Goal: Find specific page/section: Find specific page/section

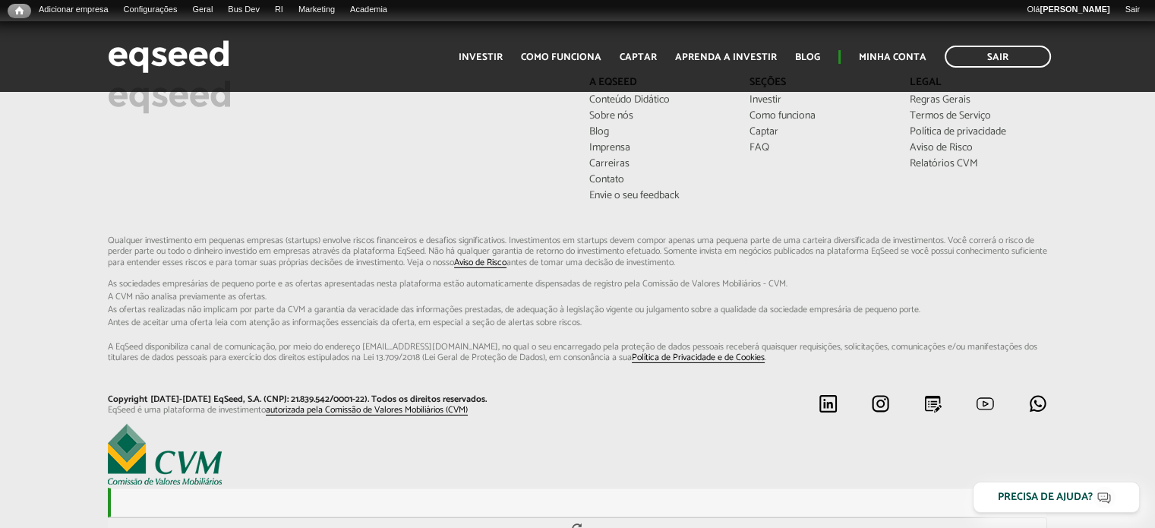
scroll to position [4539, 0]
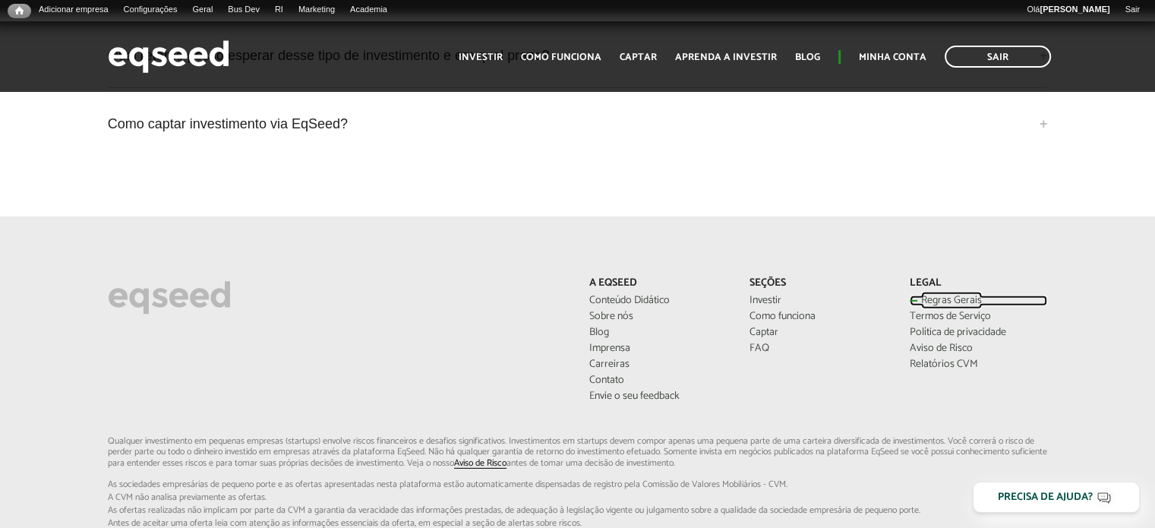
click at [939, 295] on link "Regras Gerais" at bounding box center [978, 300] width 137 height 11
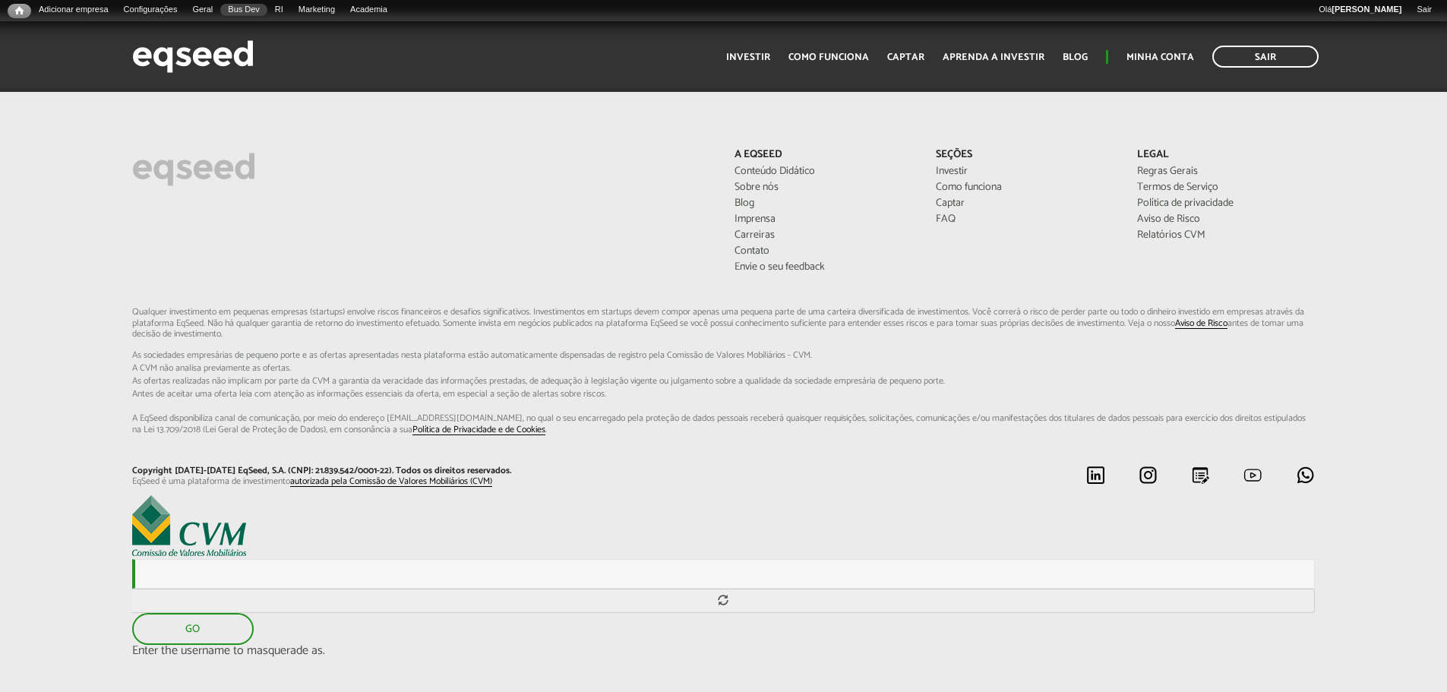
scroll to position [4199, 0]
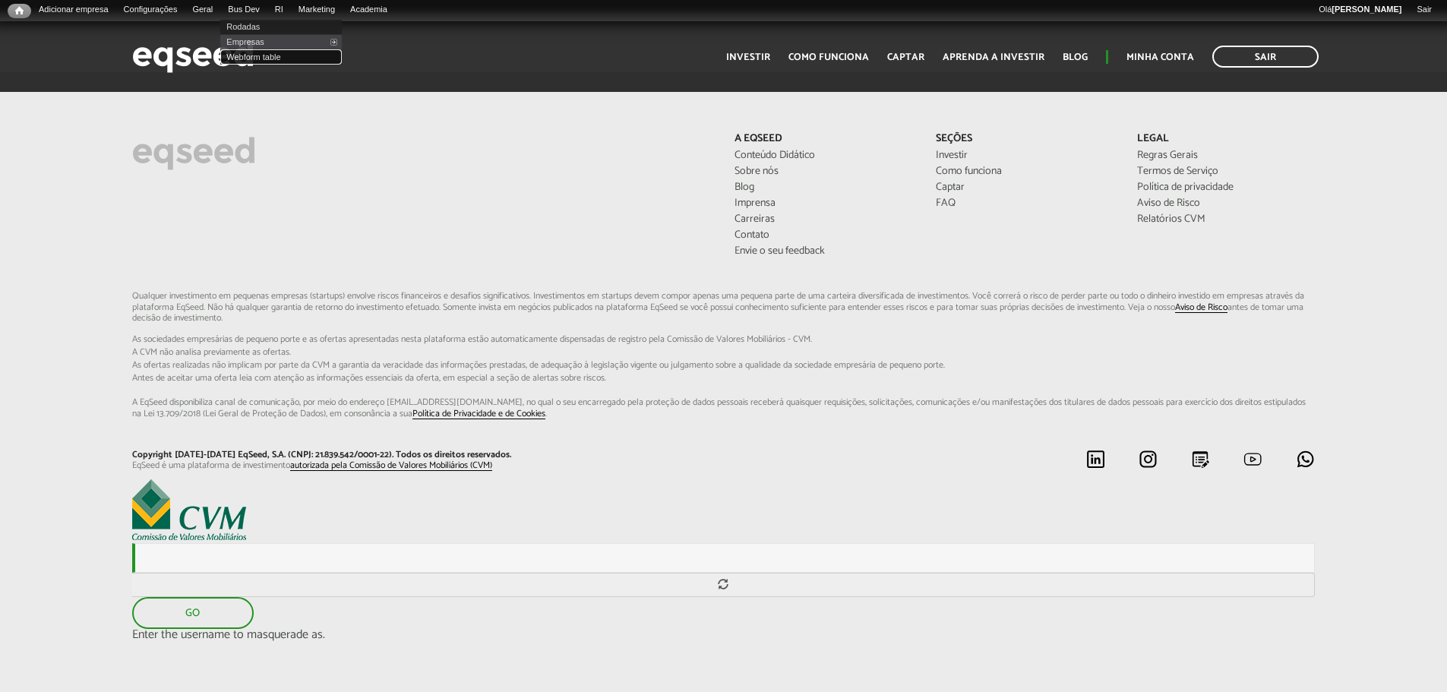
click at [254, 58] on link "Webform table" at bounding box center [281, 56] width 122 height 15
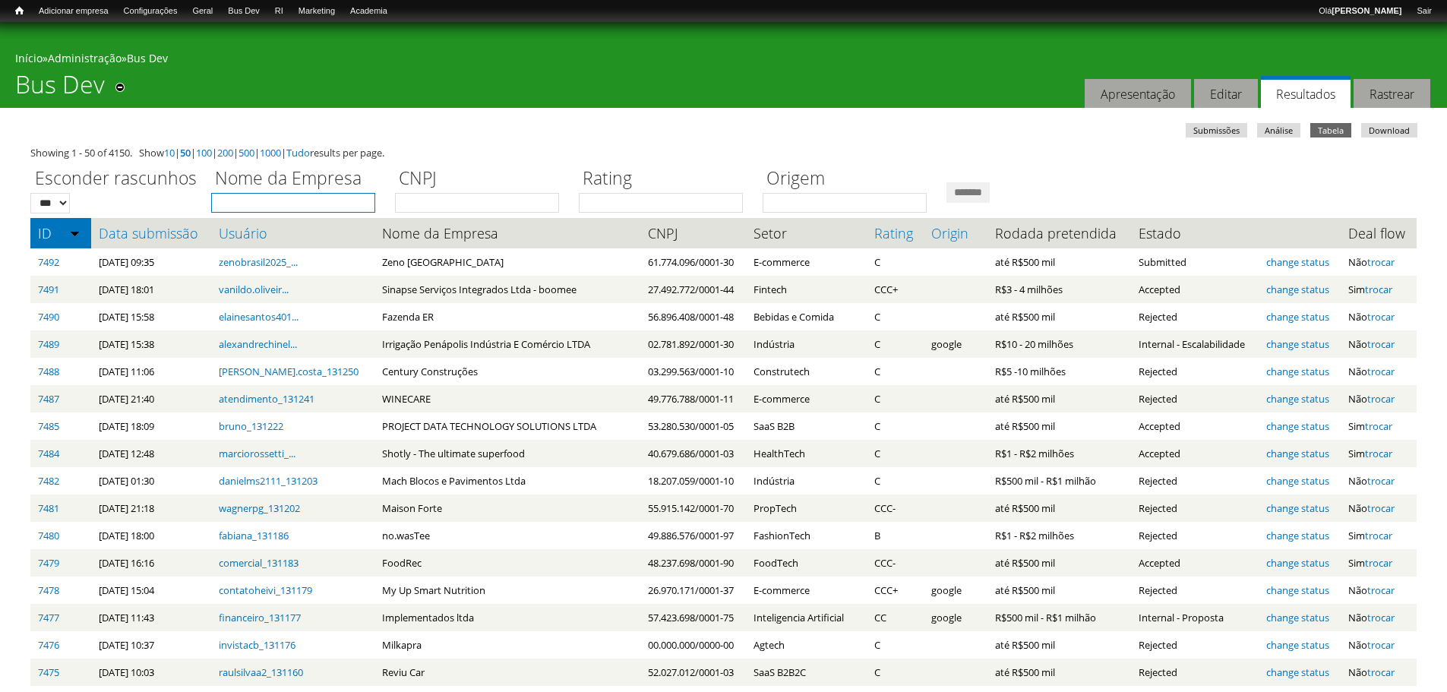
click at [268, 206] on input "Nome da Empresa" at bounding box center [293, 203] width 164 height 20
type input "****"
click at [946, 182] on input "*******" at bounding box center [967, 192] width 43 height 21
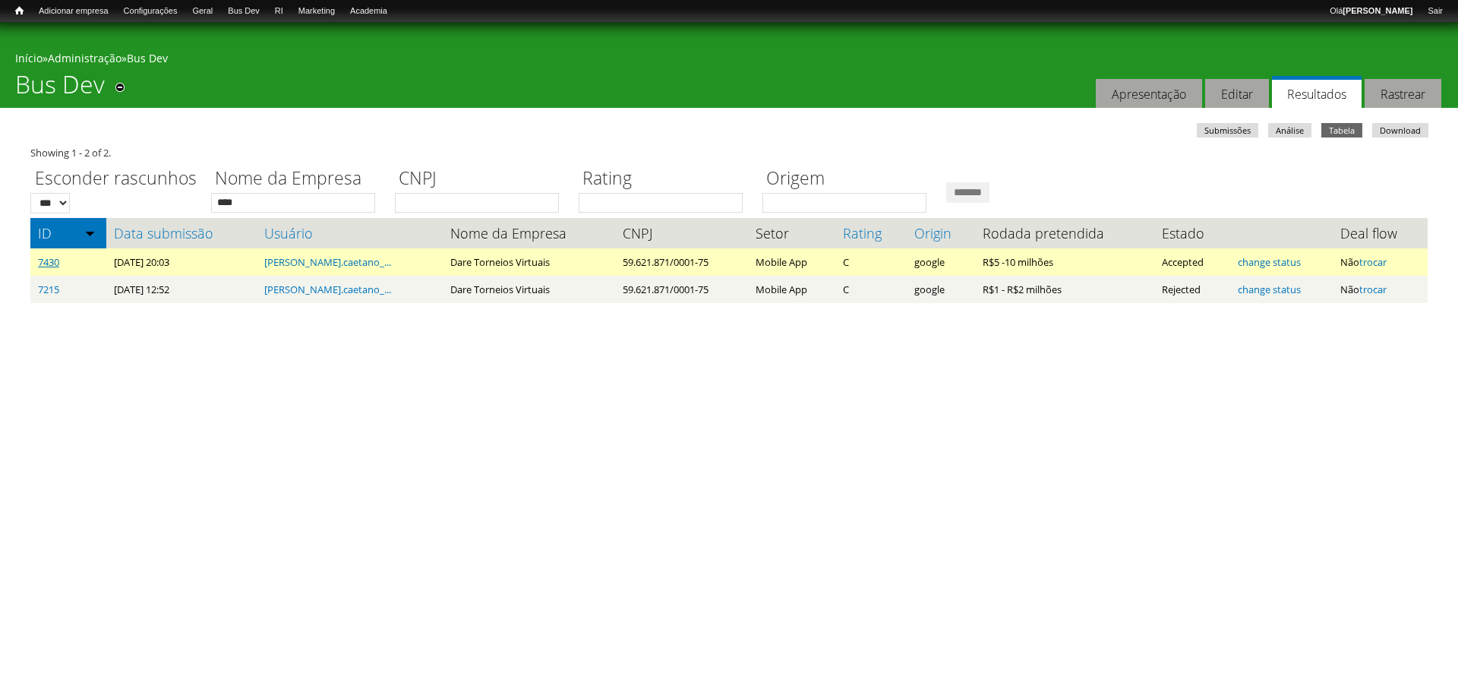
click at [48, 262] on link "7430" at bounding box center [48, 262] width 21 height 14
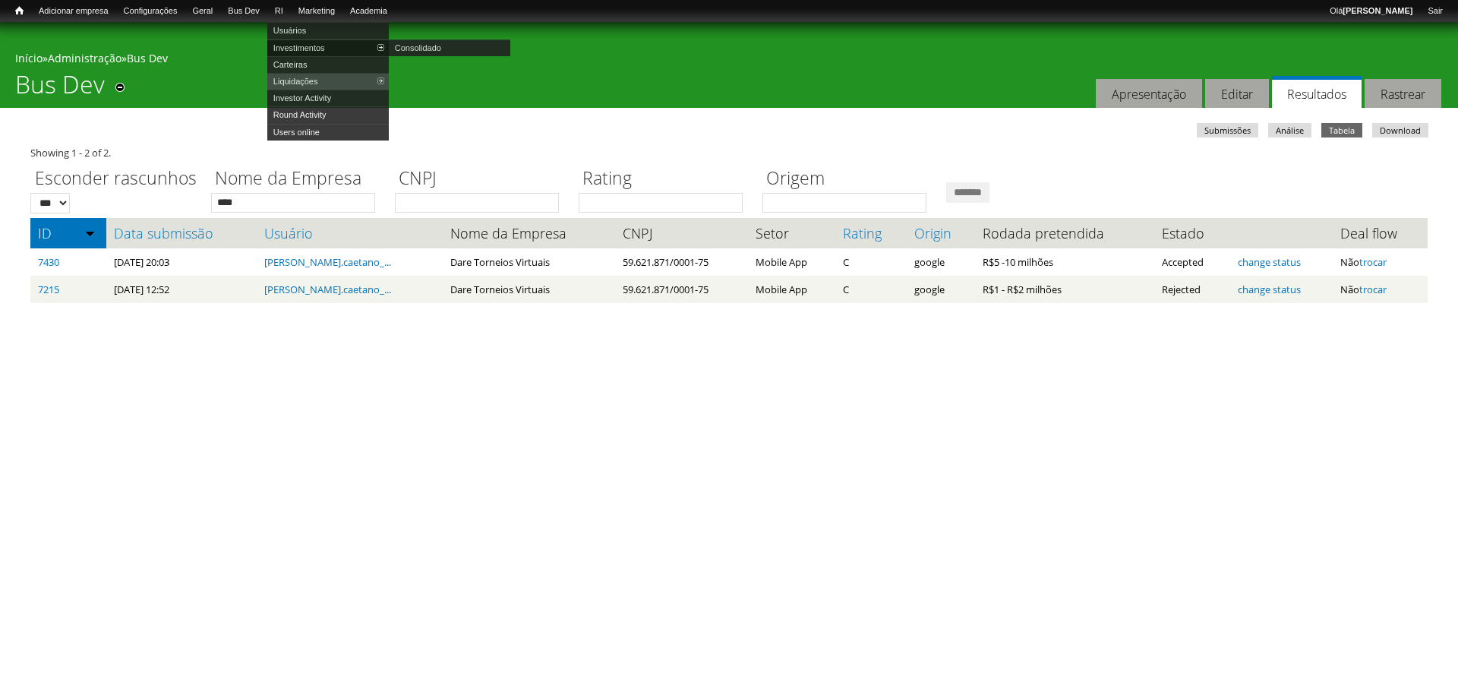
click at [309, 52] on link "Investimentos" at bounding box center [328, 47] width 122 height 17
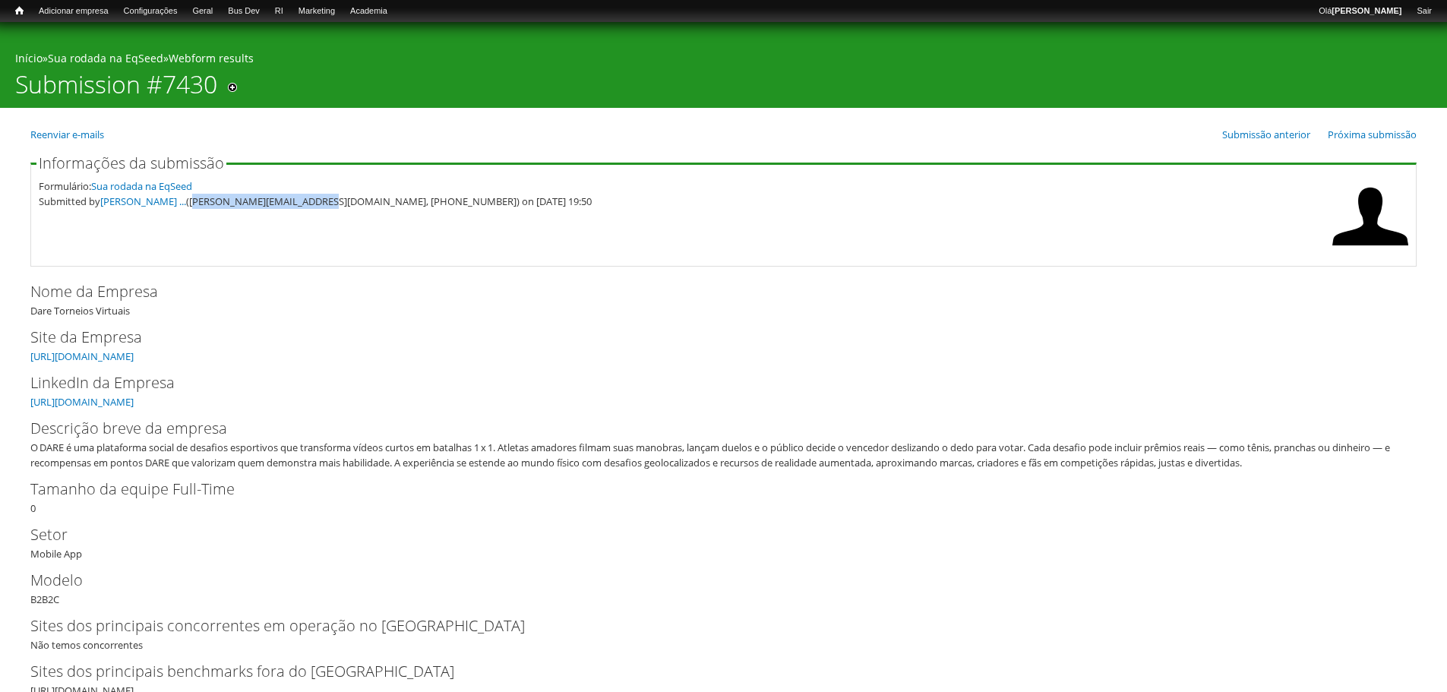
drag, startPoint x: 196, startPoint y: 202, endPoint x: 319, endPoint y: 216, distance: 123.9
click at [319, 216] on fieldset "Informações da submissão Formulário: Sua rodada na EqSeed Submitted by FELIPE C…" at bounding box center [723, 211] width 1386 height 111
copy div "felipe.caetano@dareapp.io"
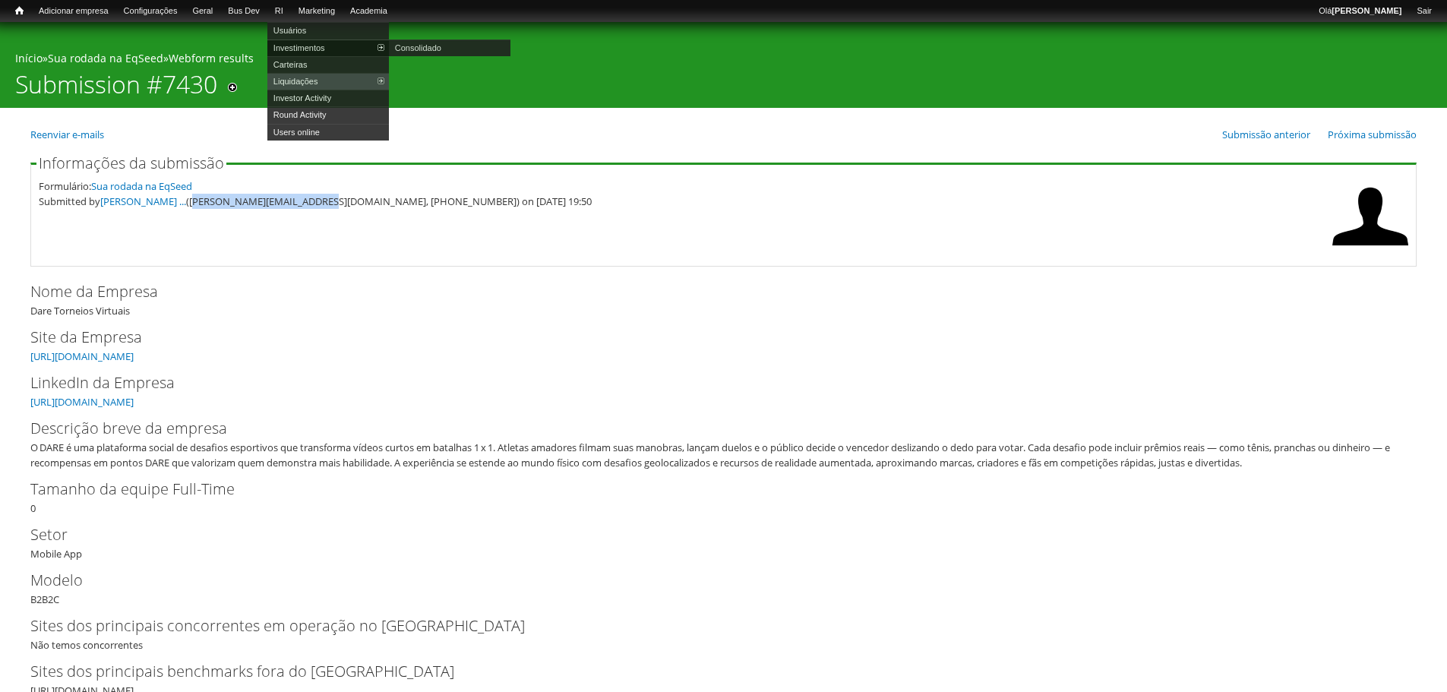
click at [311, 51] on link "Investimentos" at bounding box center [328, 47] width 122 height 17
